Goal: Task Accomplishment & Management: Complete application form

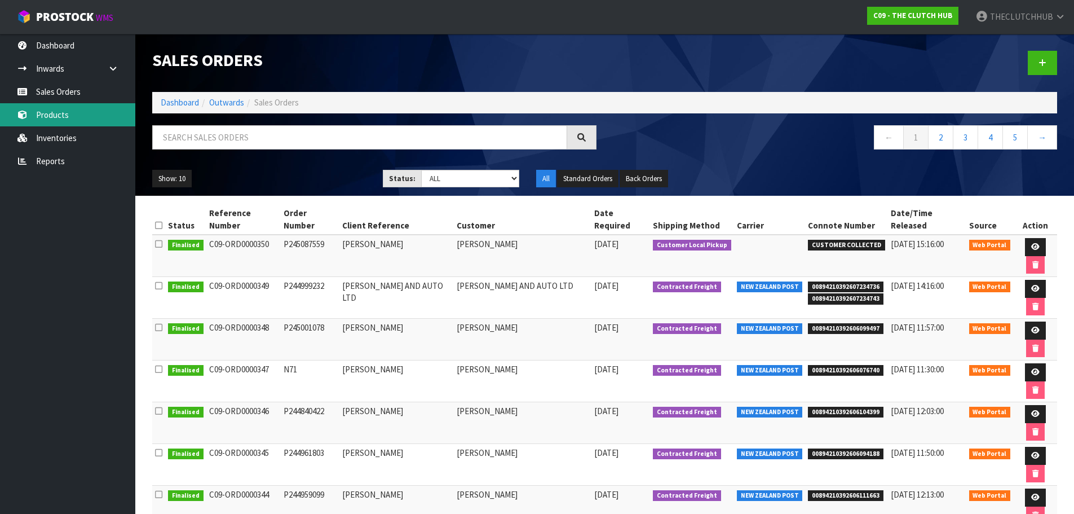
click at [39, 107] on link "Products" at bounding box center [67, 114] width 135 height 23
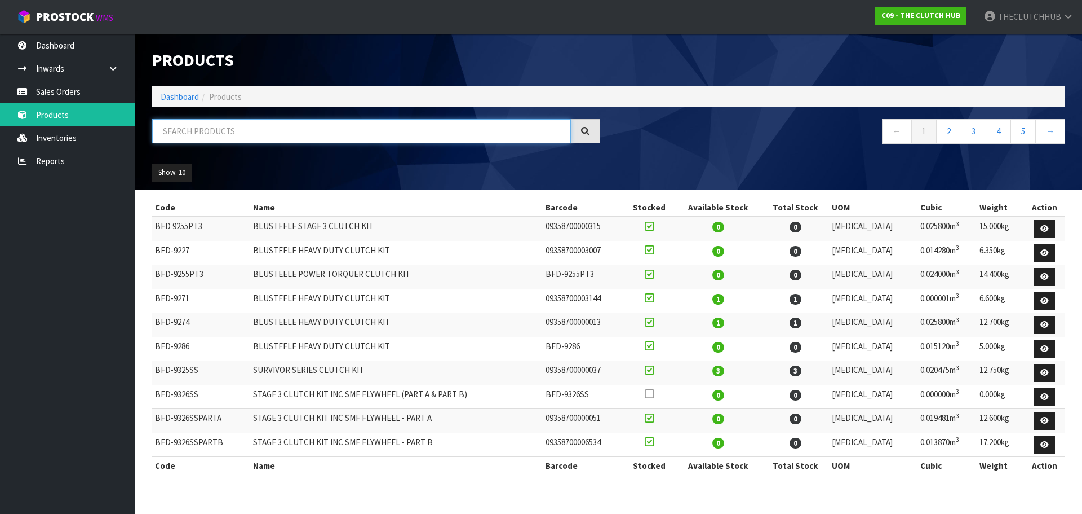
click at [214, 140] on input "text" at bounding box center [361, 131] width 419 height 24
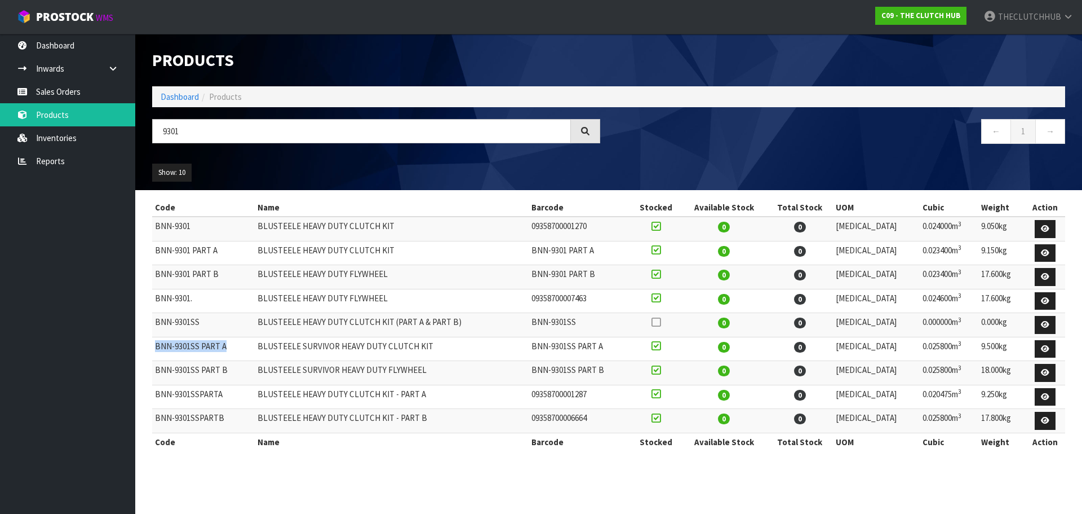
drag, startPoint x: 224, startPoint y: 345, endPoint x: 157, endPoint y: 346, distance: 67.6
click at [157, 346] on td "BNN-9301SS PART A" at bounding box center [203, 349] width 103 height 24
copy td "BNN-9301SS PART A"
drag, startPoint x: 230, startPoint y: 369, endPoint x: 199, endPoint y: 368, distance: 31.1
click at [199, 368] on td "BNN-9301SS PART B" at bounding box center [203, 373] width 103 height 24
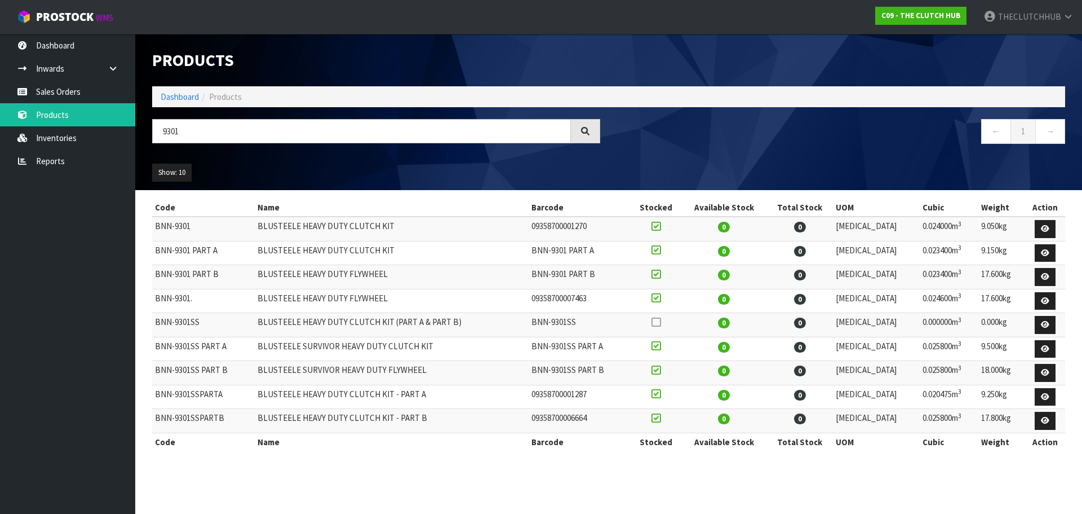
click at [206, 418] on td "BNN-9301SSPARTB" at bounding box center [203, 421] width 103 height 24
click at [220, 418] on td "BNN-9301SSPARTB" at bounding box center [203, 421] width 103 height 24
drag, startPoint x: 220, startPoint y: 418, endPoint x: 166, endPoint y: 420, distance: 54.7
click at [165, 420] on td "BNN-9301SSPARTB" at bounding box center [203, 421] width 103 height 24
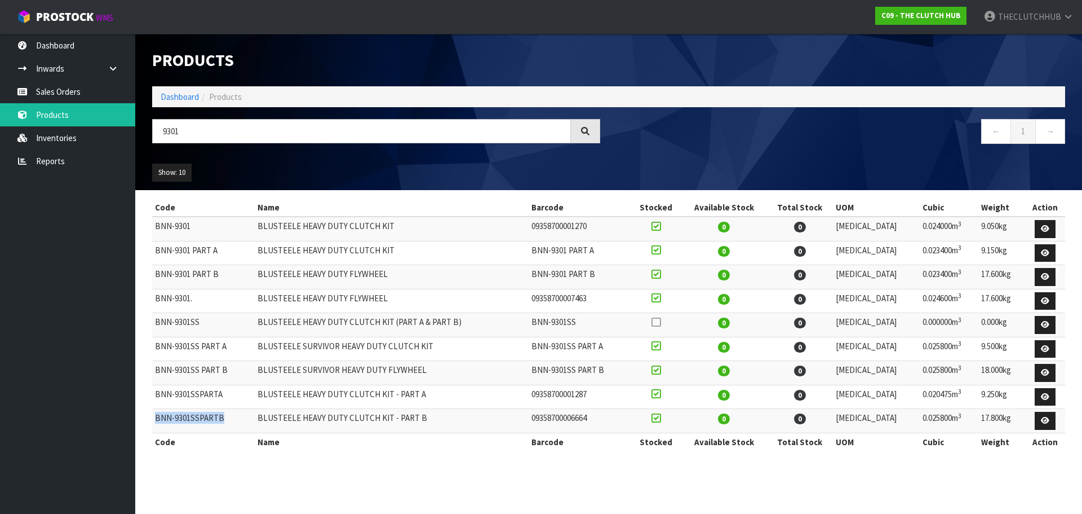
copy td "BNN-9301SSPARTB"
drag, startPoint x: 188, startPoint y: 127, endPoint x: 160, endPoint y: 129, distance: 28.2
click at [160, 129] on input "9301" at bounding box center [361, 131] width 419 height 24
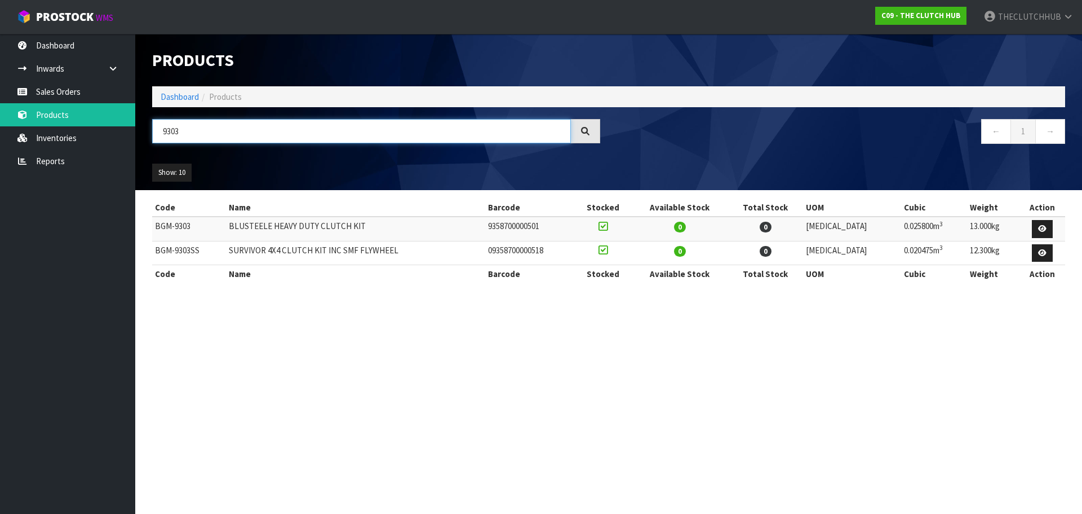
type input "9303"
drag, startPoint x: 192, startPoint y: 227, endPoint x: 157, endPoint y: 228, distance: 34.4
click at [157, 228] on td "BGM-9303" at bounding box center [189, 228] width 74 height 24
copy td "BGM-9303"
click at [80, 93] on link "Sales Orders" at bounding box center [67, 91] width 135 height 23
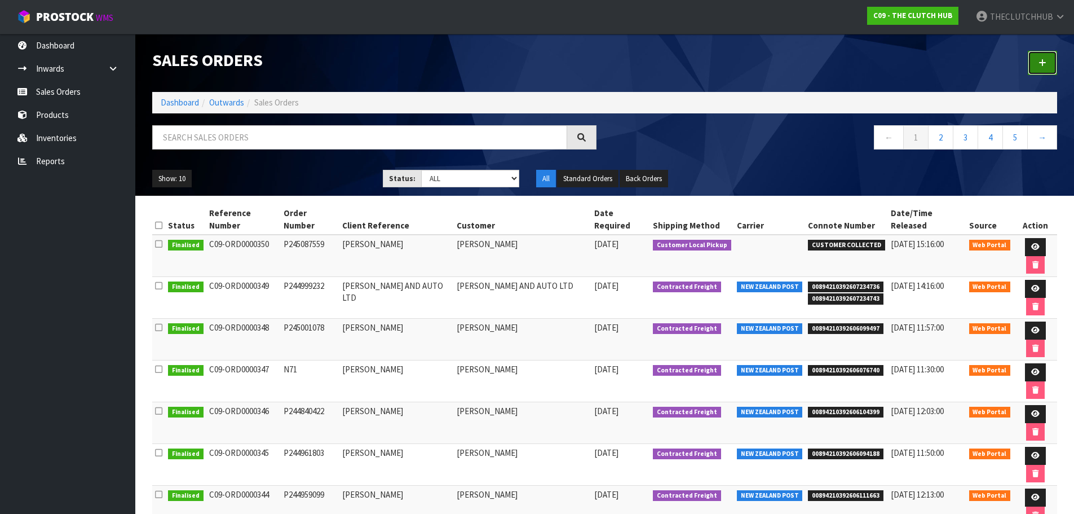
click at [1047, 58] on link at bounding box center [1042, 63] width 29 height 24
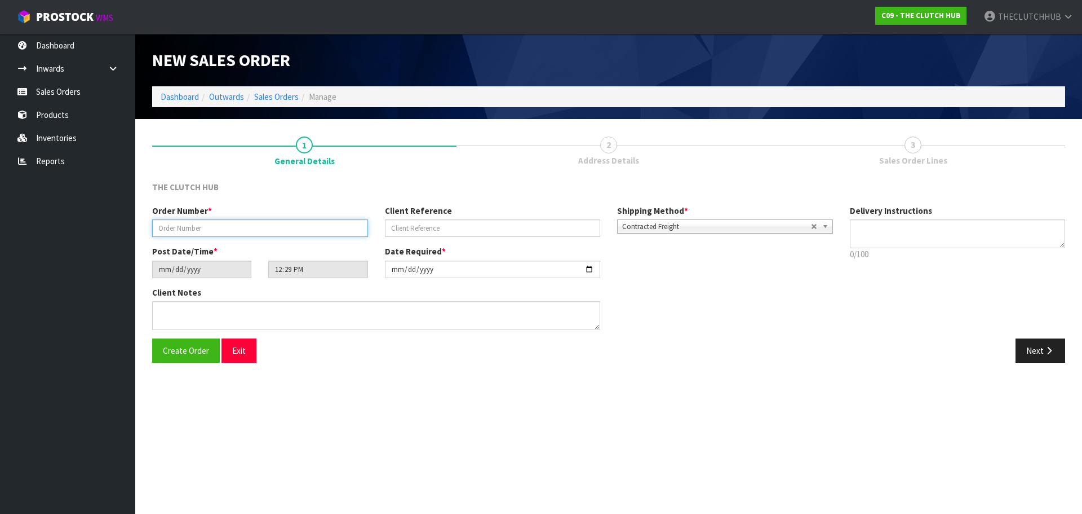
paste input "P245100588"
type input "P245100588"
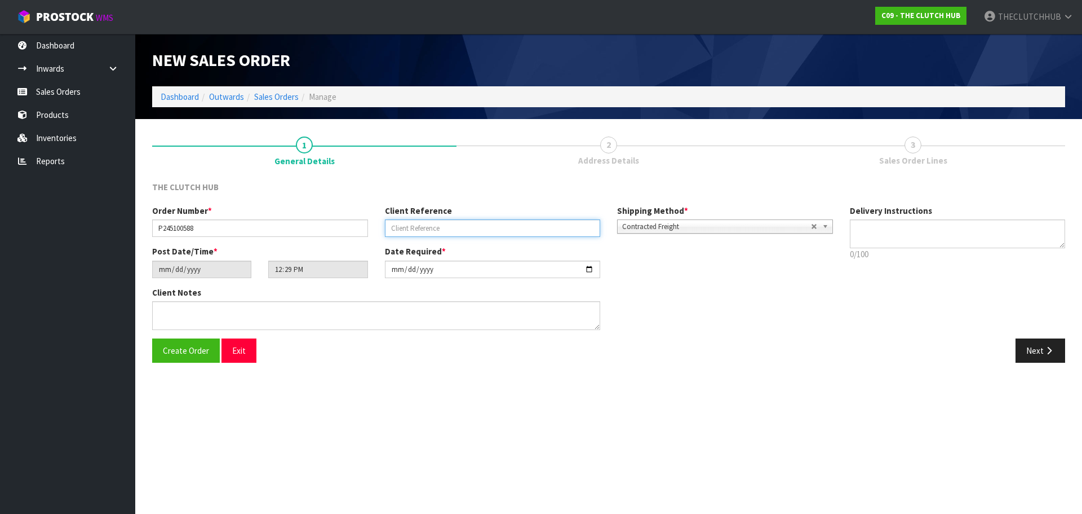
paste input "[PERSON_NAME], TRUCK STOPS VOLVO"
type input "[PERSON_NAME], TRUCK STOPS VOLVO"
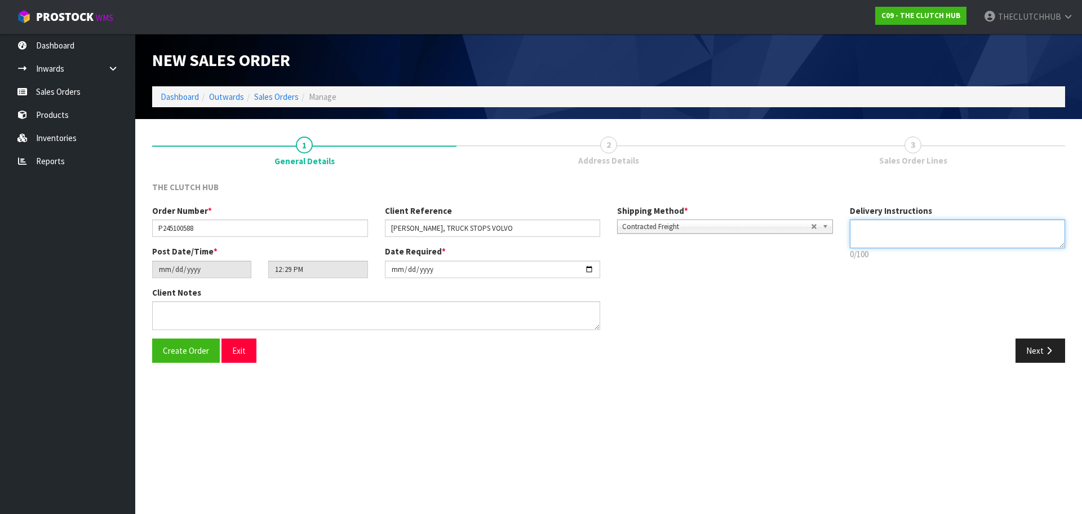
paste textarea "TRUCK STOPS VOLVO NOT TWL"
type textarea "TRUCK STOPS VOLVO NOT TWL"
click at [184, 350] on span "Create Order" at bounding box center [186, 350] width 46 height 11
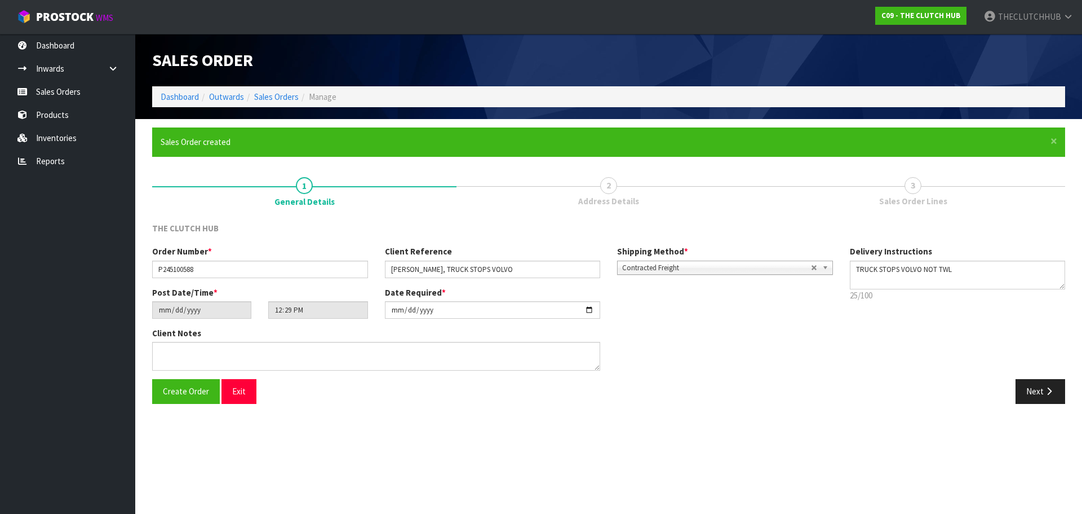
type input "14:29:00.000"
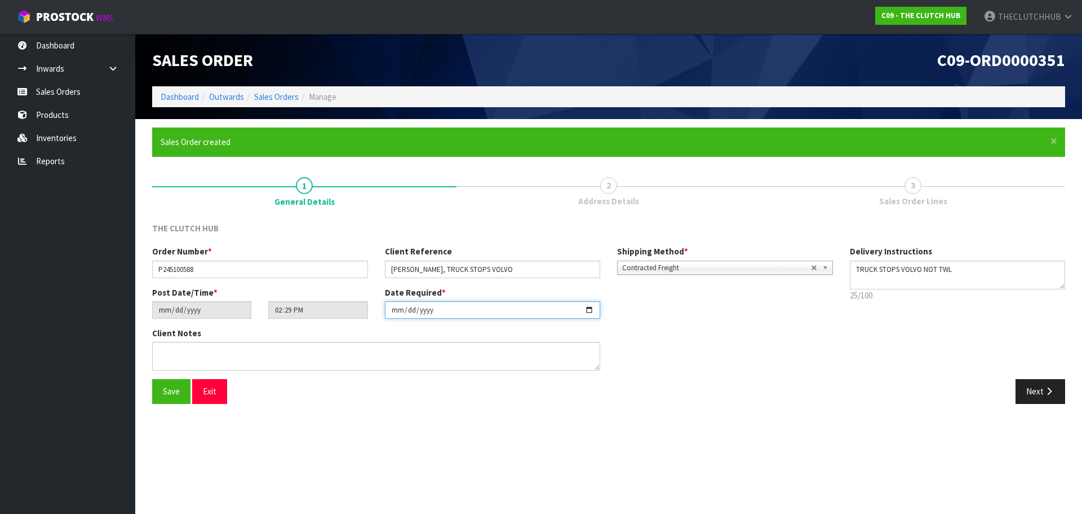
click at [586, 309] on input "[DATE]" at bounding box center [493, 309] width 216 height 17
type input "[DATE]"
click at [171, 391] on span "Save" at bounding box center [171, 391] width 17 height 11
type input "16:29:00.000"
click at [1036, 389] on button "Next" at bounding box center [1041, 391] width 50 height 24
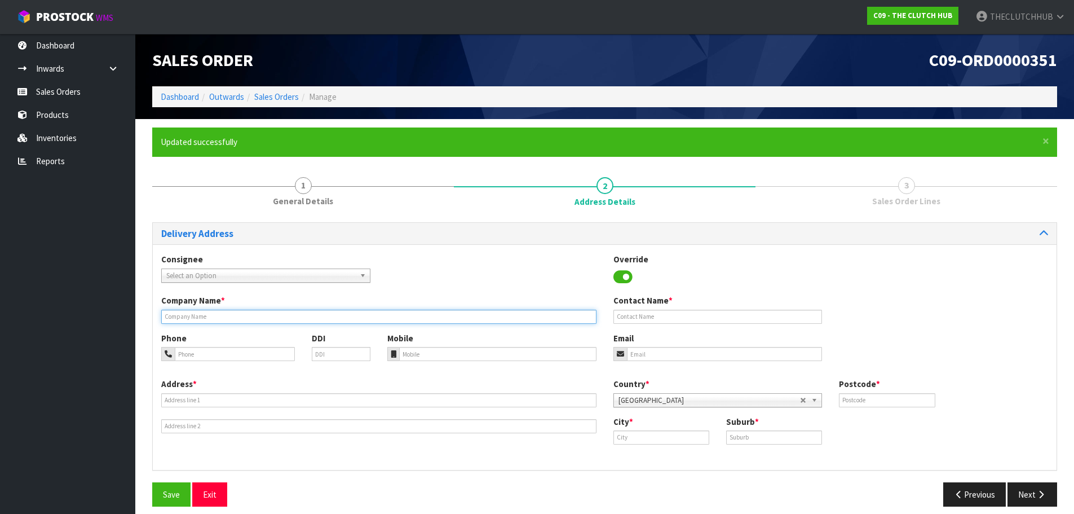
paste input "TRUCK STOPS VOLVO"
type input "TRUCK STOPS VOLVO"
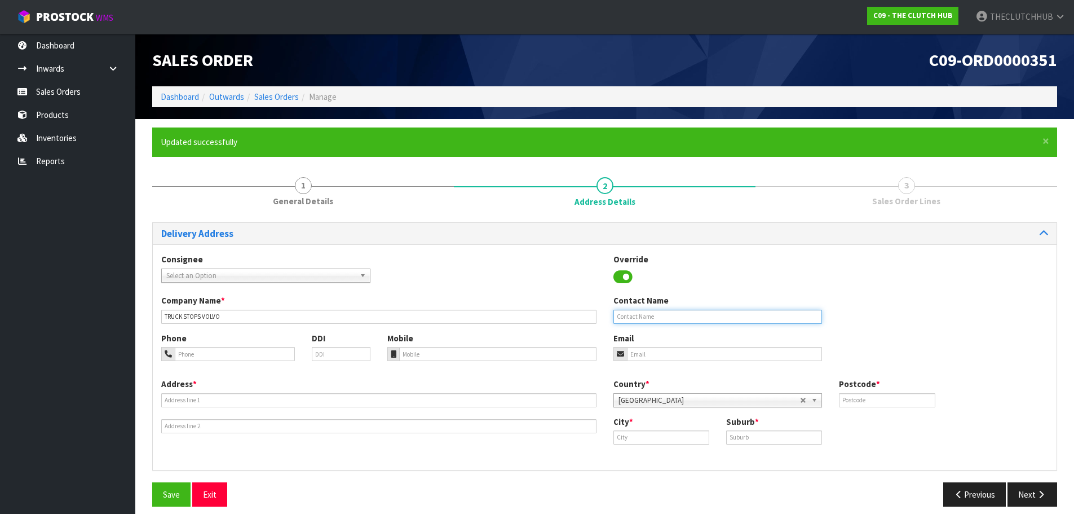
paste input "[PERSON_NAME], TRUCK STOPS VOLVO"
type input "[PERSON_NAME], TRUCK STOPS VOLVO"
paste input "021 2118805"
type input "021 2118805"
paste input "[PERSON_NAME][EMAIL_ADDRESS][DOMAIN_NAME]"
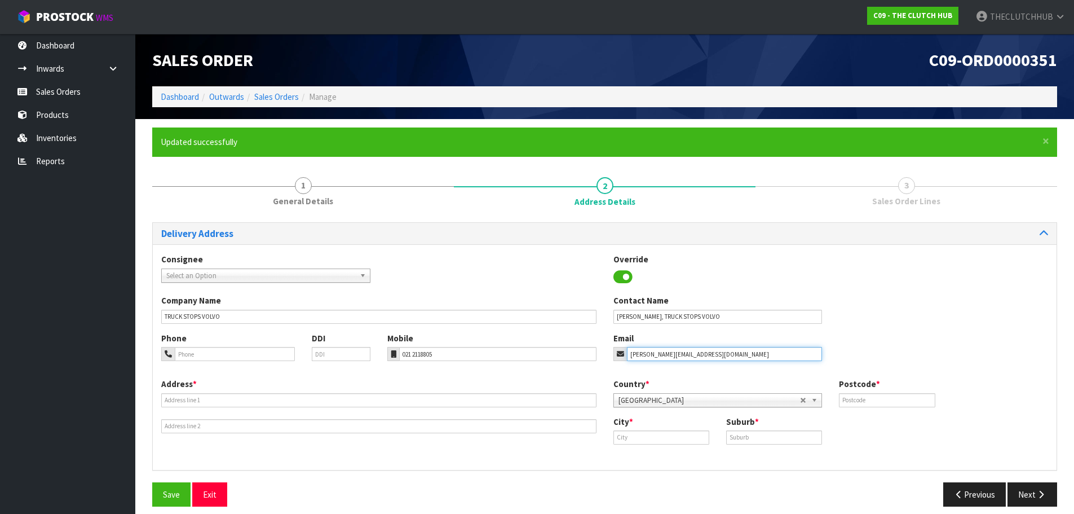
type input "[PERSON_NAME][EMAIL_ADDRESS][DOMAIN_NAME]"
click at [295, 390] on div "Address *" at bounding box center [379, 405] width 452 height 55
click at [159, 393] on div "Address *" at bounding box center [379, 405] width 452 height 55
click at [175, 398] on input "text" at bounding box center [378, 400] width 435 height 14
paste input "[GEOGRAPHIC_DATA] [GEOGRAPHIC_DATA]"
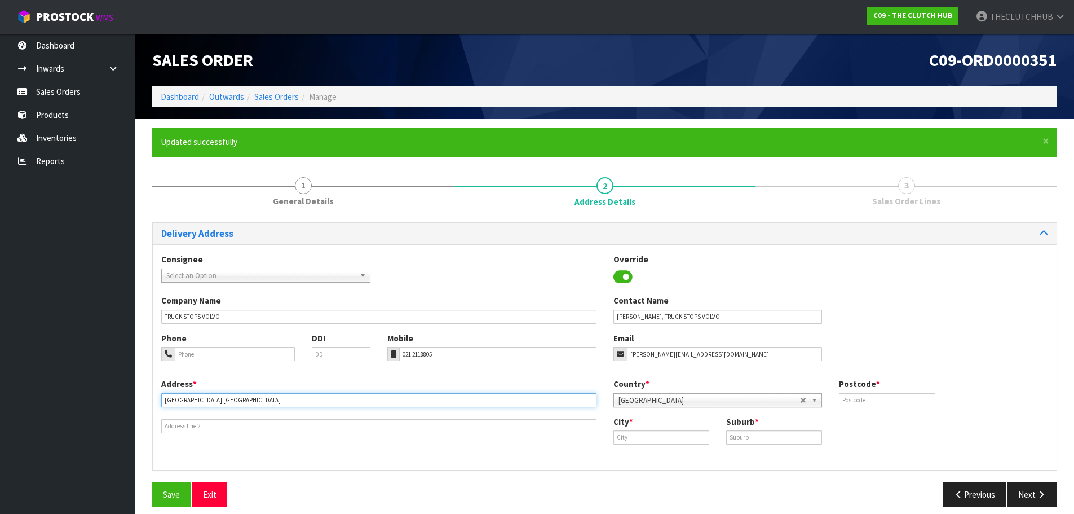
type input "[GEOGRAPHIC_DATA] [GEOGRAPHIC_DATA]"
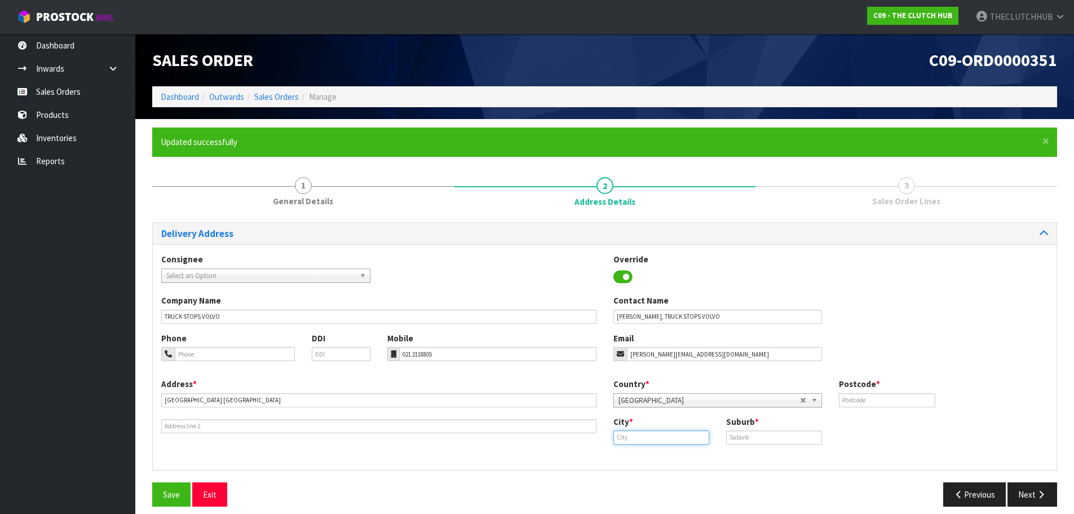
drag, startPoint x: 650, startPoint y: 428, endPoint x: 644, endPoint y: 432, distance: 7.2
paste input "[GEOGRAPHIC_DATA]"
type input "[GEOGRAPHIC_DATA]"
click at [656, 458] on strong "[GEOGRAPHIC_DATA]" at bounding box center [666, 456] width 82 height 11
paste input "ISLINGTON"
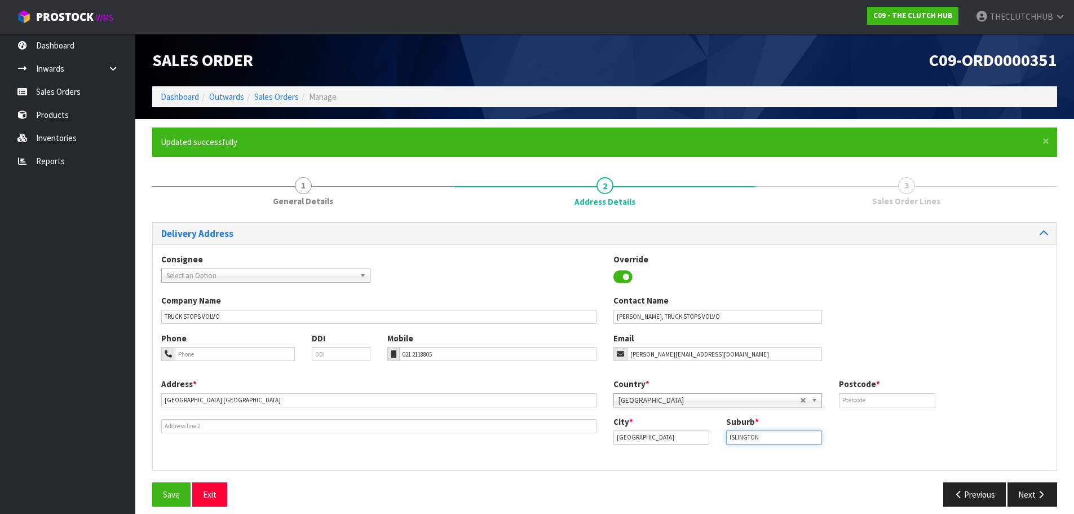
type input "ISLINGTON"
click at [866, 396] on input "text" at bounding box center [887, 400] width 96 height 14
type input "8042"
click at [176, 488] on button "Save" at bounding box center [171, 494] width 38 height 24
click at [177, 496] on span "Save" at bounding box center [171, 494] width 17 height 11
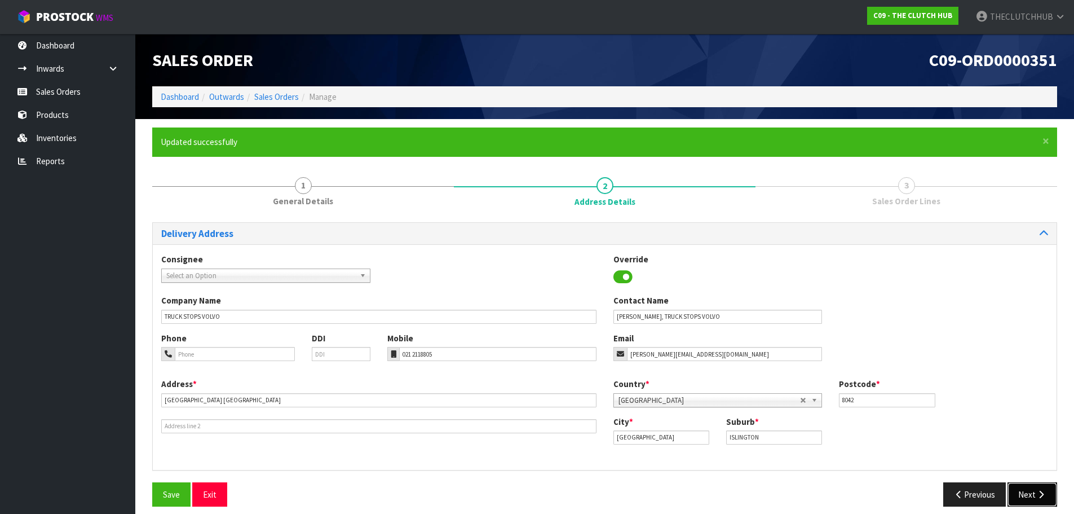
click at [1041, 493] on icon "button" at bounding box center [1041, 494] width 11 height 8
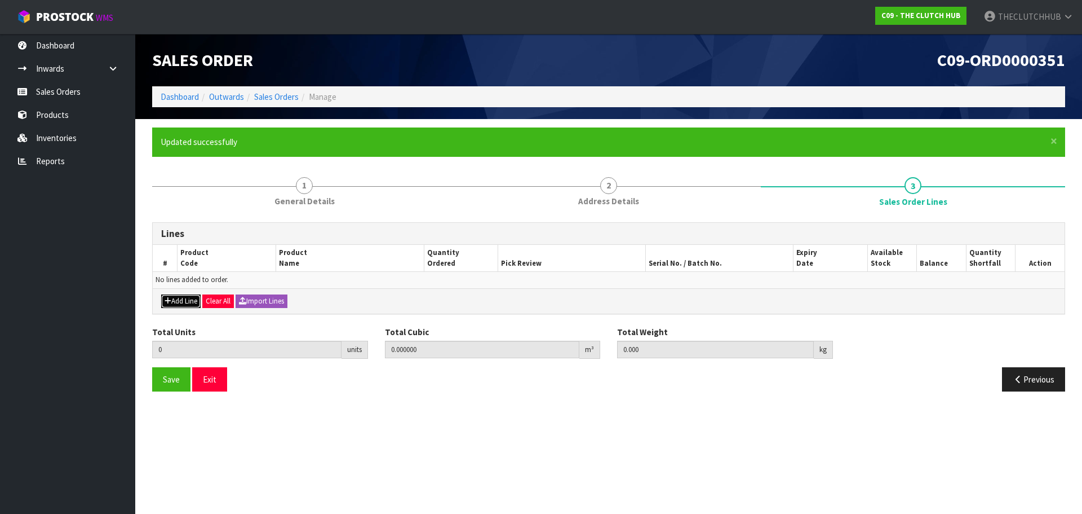
click at [175, 305] on button "Add Line" at bounding box center [180, 301] width 39 height 14
type input "0"
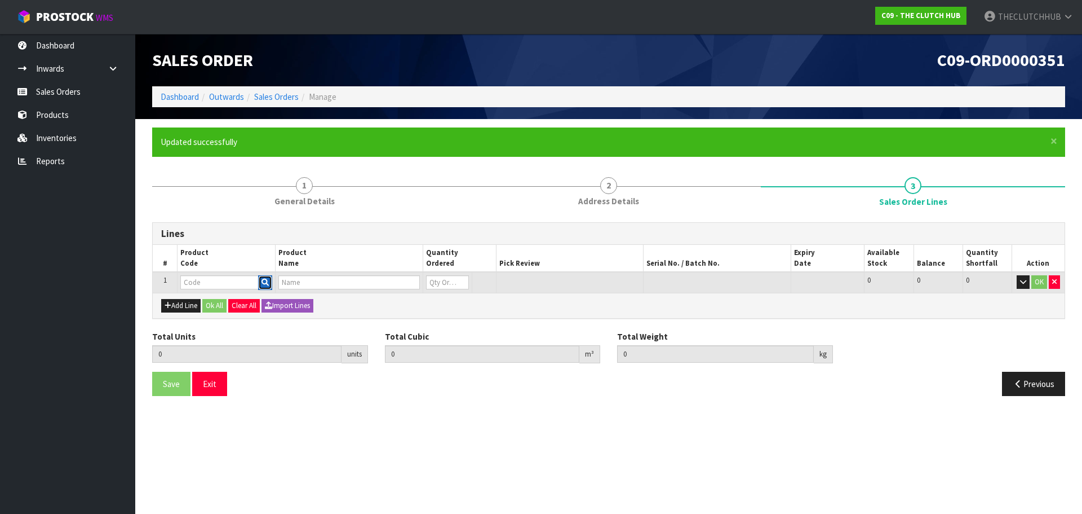
click at [264, 285] on icon "button" at bounding box center [265, 281] width 7 height 7
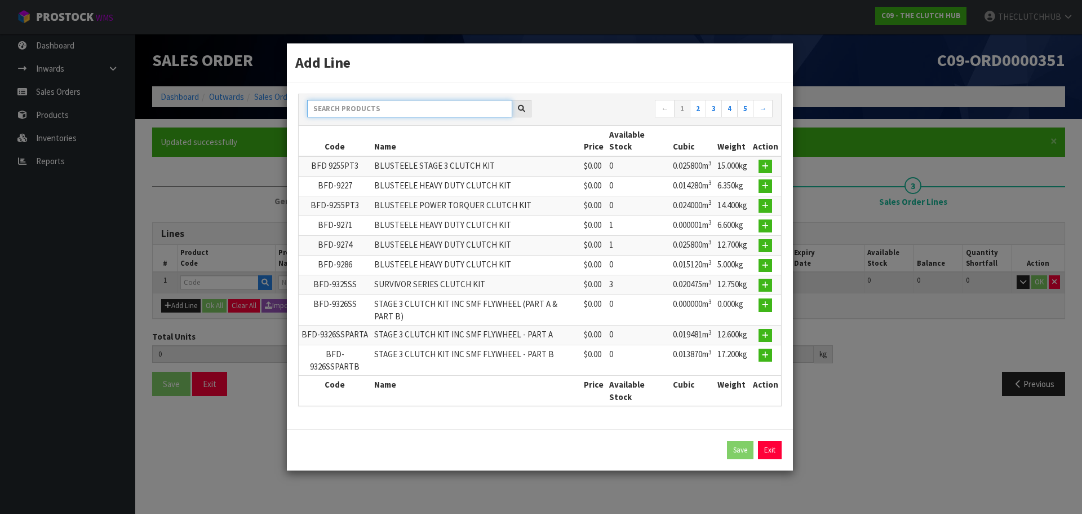
click at [371, 108] on input "text" at bounding box center [409, 108] width 205 height 17
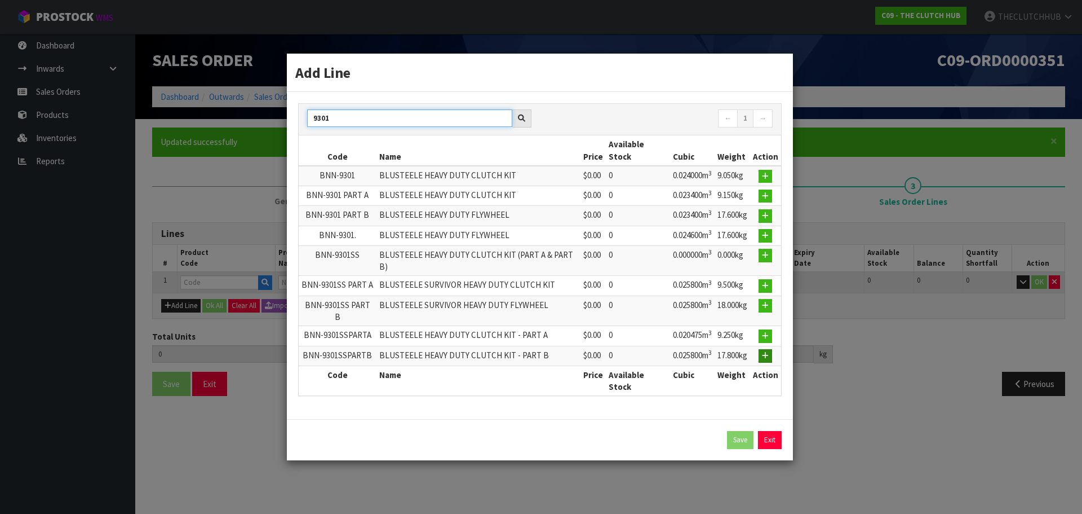
type input "9301"
click at [766, 352] on icon "button" at bounding box center [765, 355] width 7 height 7
type input "0.000000"
type input "0.000"
type input "BNN-9301SSPARTB"
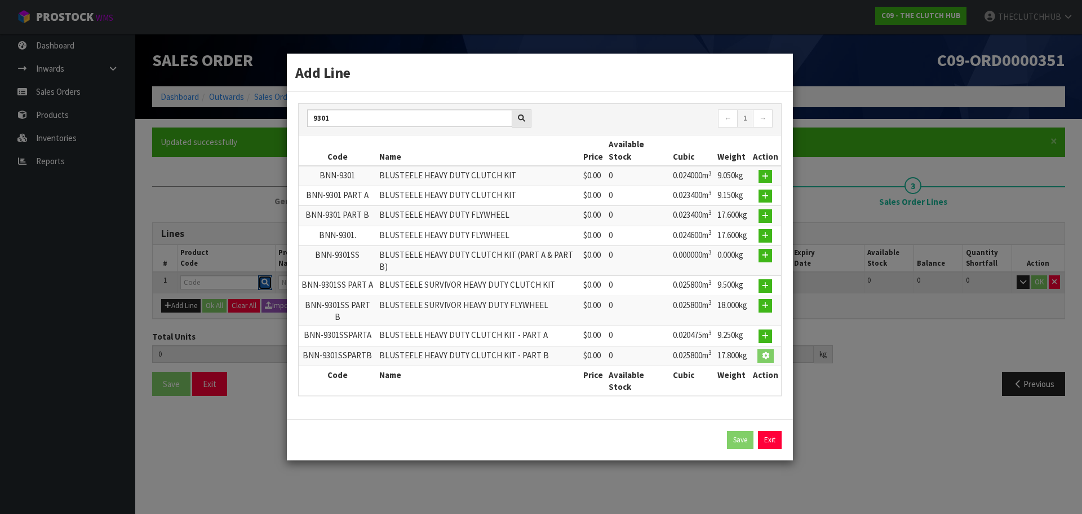
type input "BLUSTEELE HEAVY DUTY CLUTCH KIT - PART B"
type input "0"
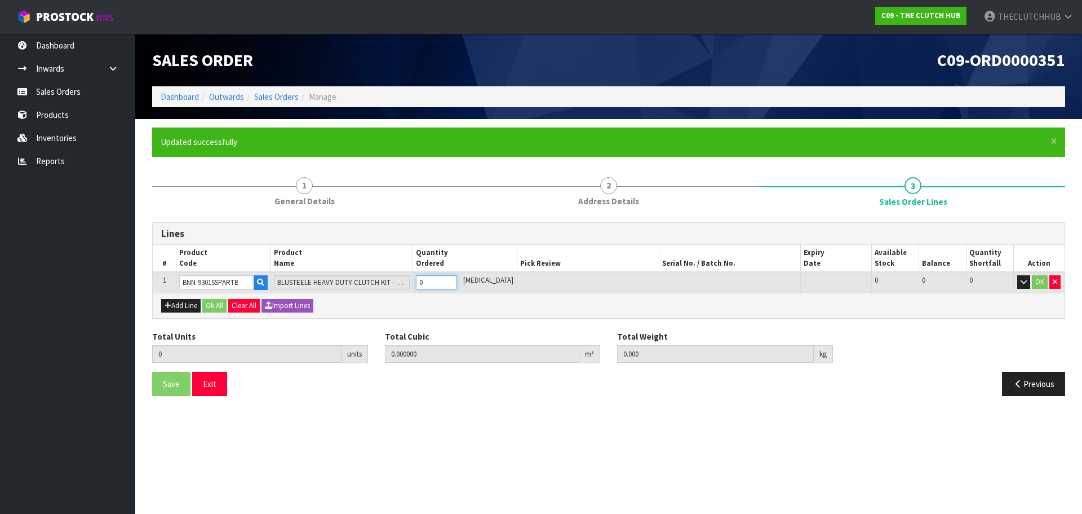
click at [415, 284] on tr "1 BNN-9301SSPARTB BLUSTEELE HEAVY DUTY CLUTCH KIT - PART B 0 [MEDICAL_DATA] 0 0…" at bounding box center [609, 282] width 912 height 21
type input "1"
type input "0.0258"
type input "17.8"
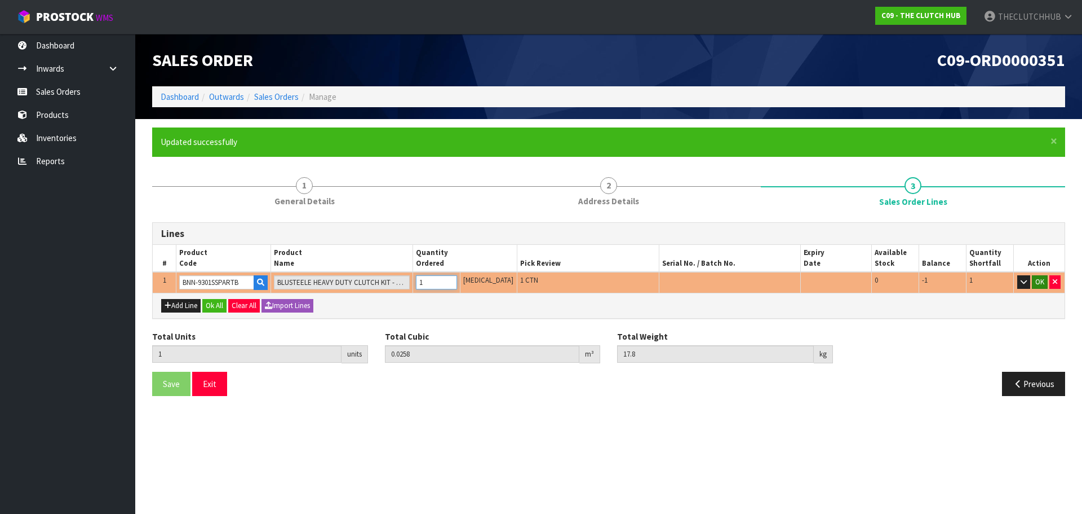
type input "1"
click at [1038, 278] on button "OK" at bounding box center [1040, 282] width 16 height 14
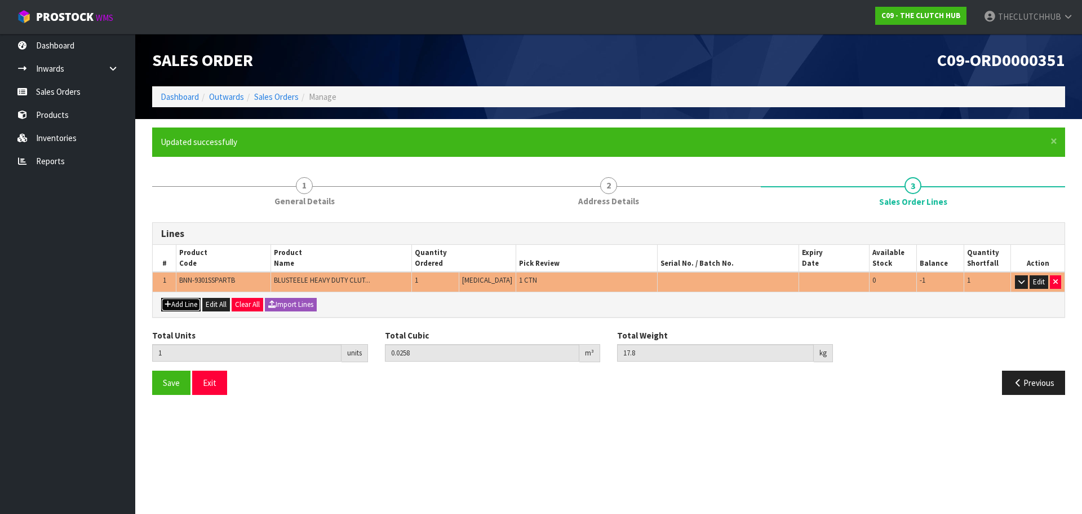
click at [185, 304] on button "Add Line" at bounding box center [180, 305] width 39 height 14
type input "0"
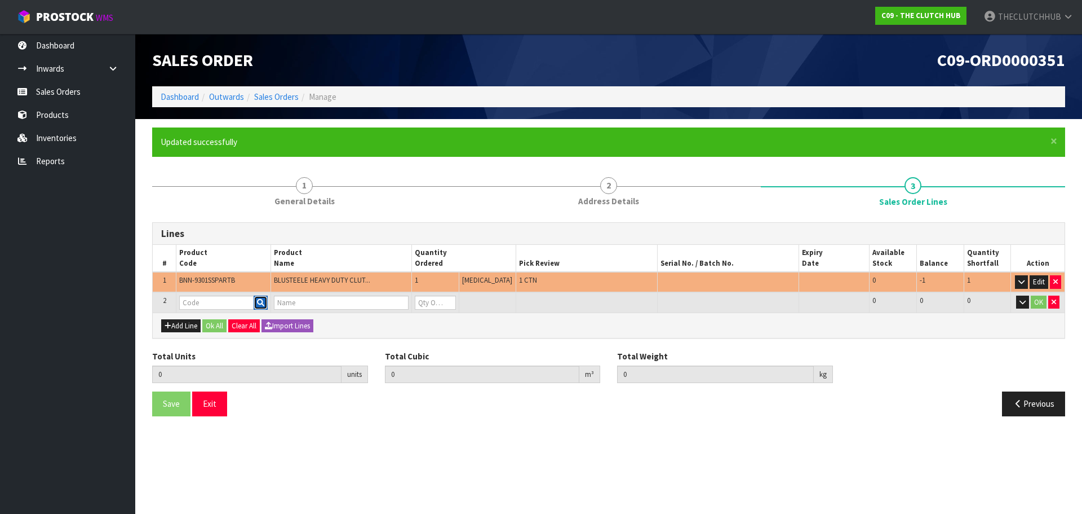
click at [268, 304] on button "button" at bounding box center [261, 302] width 14 height 15
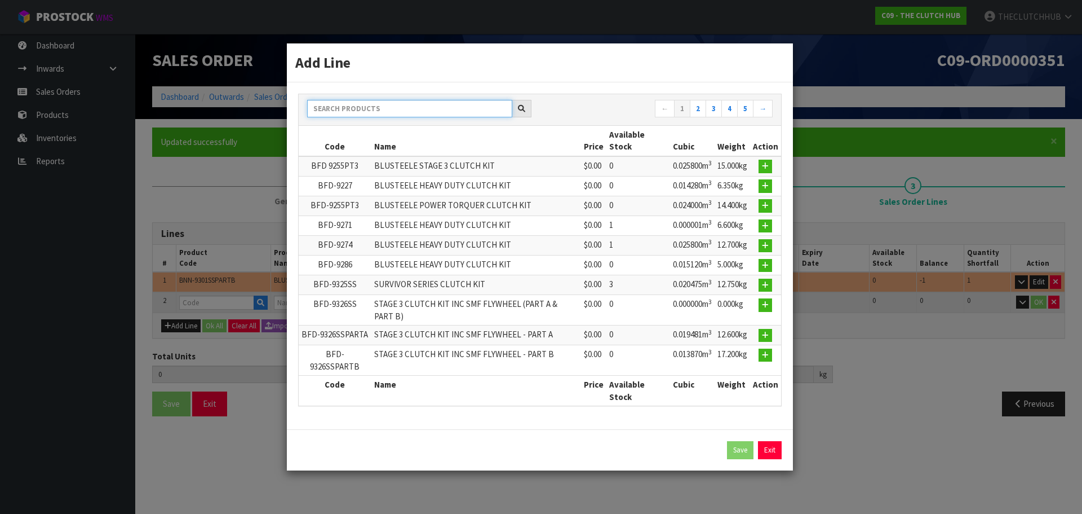
click at [433, 113] on input "text" at bounding box center [409, 108] width 205 height 17
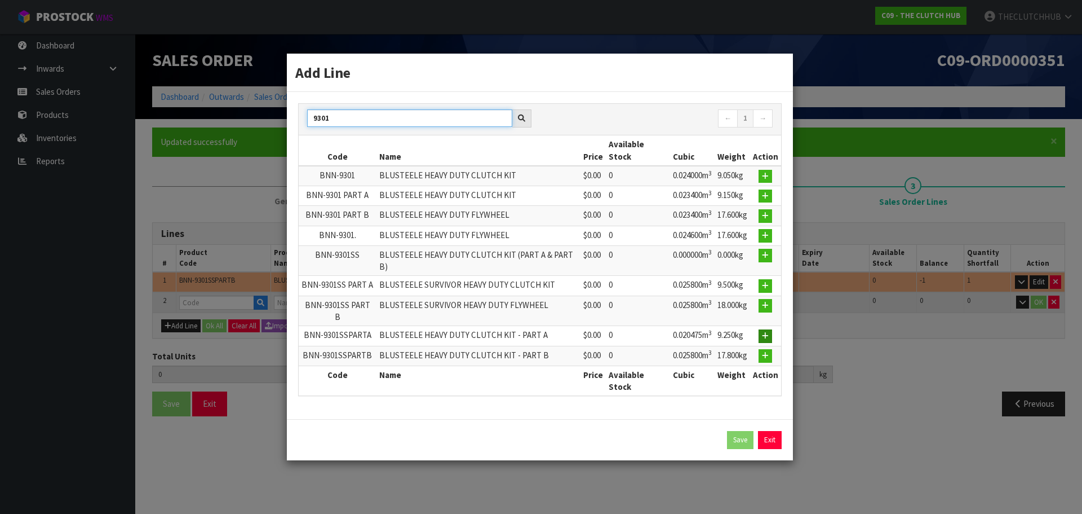
type input "9301"
click at [763, 332] on icon "button" at bounding box center [765, 335] width 7 height 7
type input "1"
type input "0.0258"
type input "17.8"
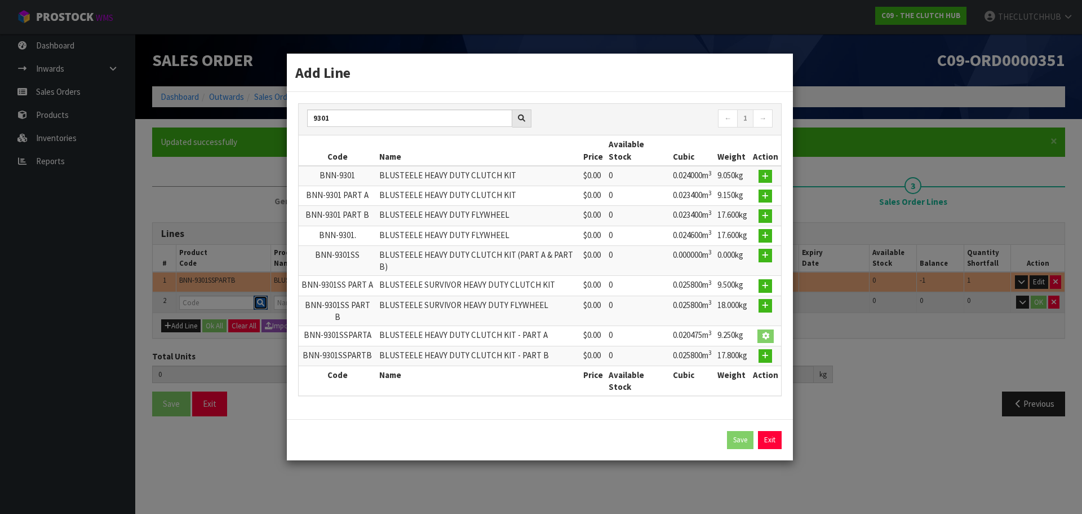
type input "BNN-9301SSPARTA"
type input "BLUSTEELE HEAVY DUTY CLUTCH KIT - PART A"
type input "0"
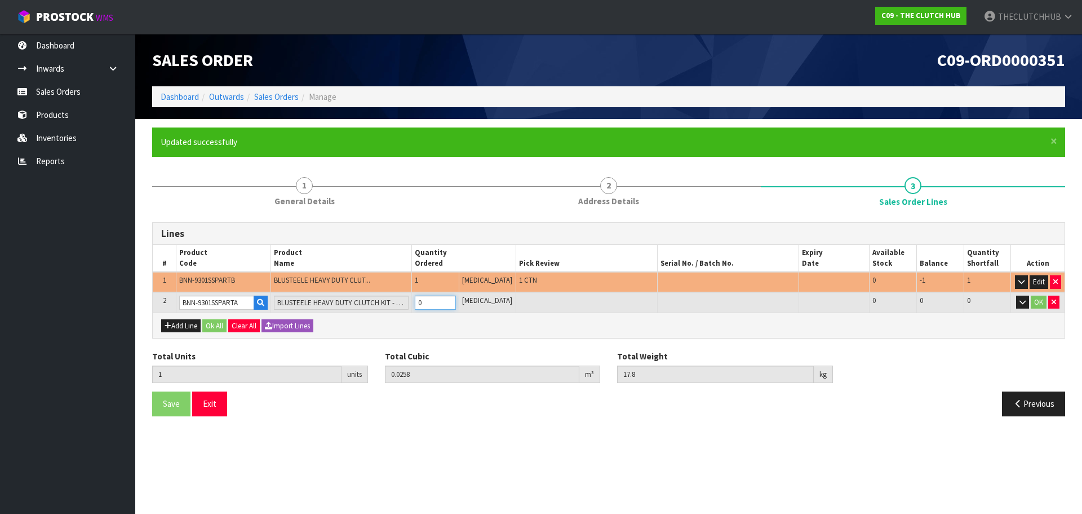
click at [417, 303] on tr "2 BNN-9301SSPARTA BLUSTEELE HEAVY DUTY CLUTCH KIT - PART A 0 [MEDICAL_DATA] 0 0…" at bounding box center [609, 302] width 912 height 21
type input "2"
type input "0.046275"
type input "27.05"
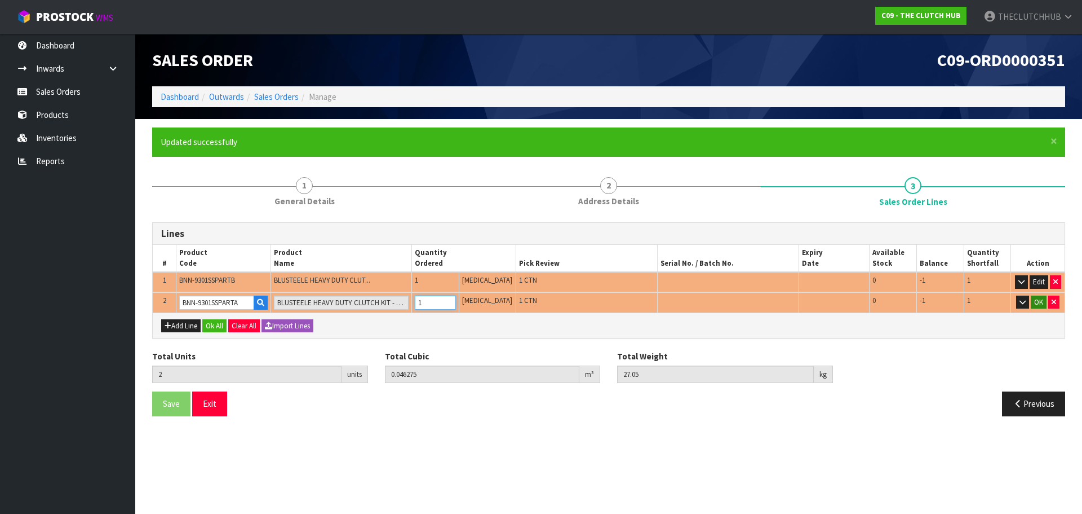
type input "1"
click at [1038, 302] on button "OK" at bounding box center [1039, 302] width 16 height 14
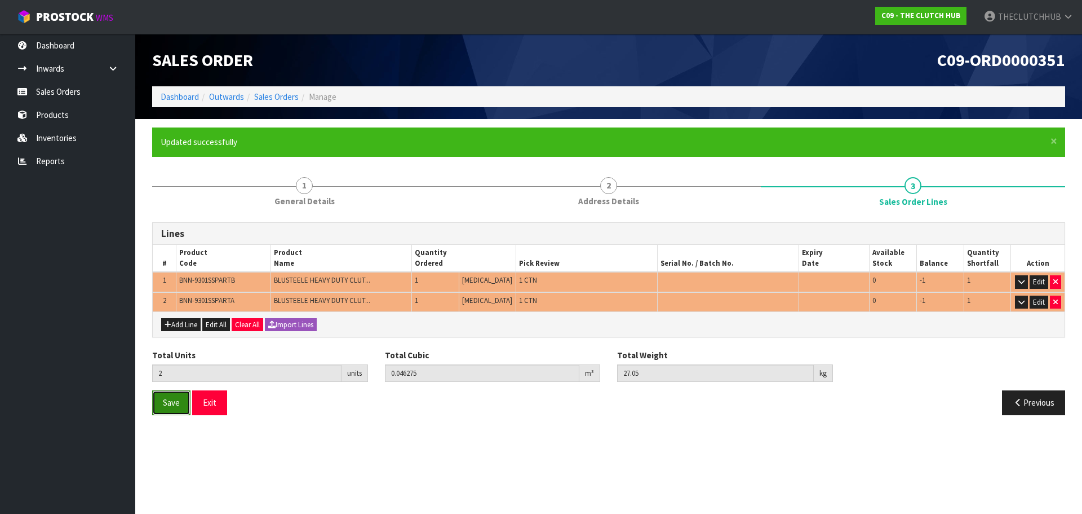
click at [166, 408] on span "Save" at bounding box center [171, 402] width 17 height 11
click at [161, 408] on button "Save" at bounding box center [171, 402] width 38 height 24
click at [216, 407] on button "Exit" at bounding box center [209, 402] width 35 height 24
